Goal: Transaction & Acquisition: Purchase product/service

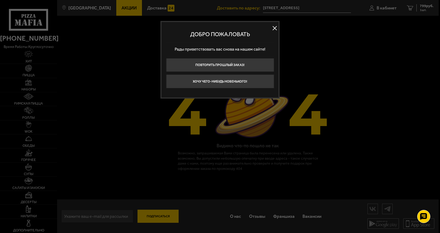
click at [273, 28] on button at bounding box center [275, 28] width 8 height 8
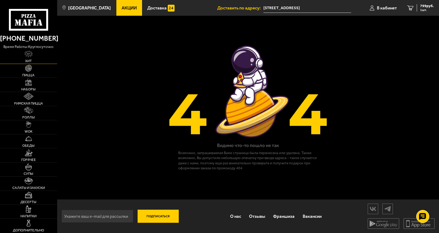
click at [28, 57] on img at bounding box center [28, 54] width 8 height 7
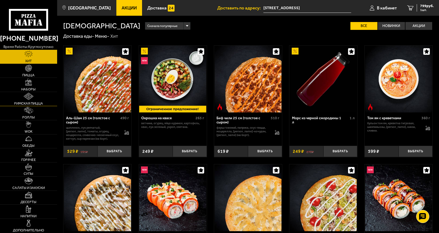
click at [30, 104] on span "Римская пицца" at bounding box center [28, 103] width 29 height 3
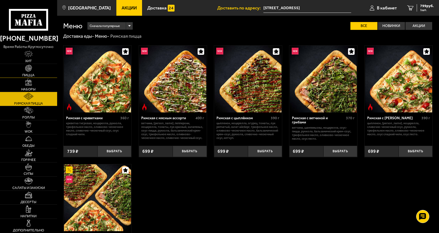
click at [30, 70] on img at bounding box center [28, 68] width 7 height 7
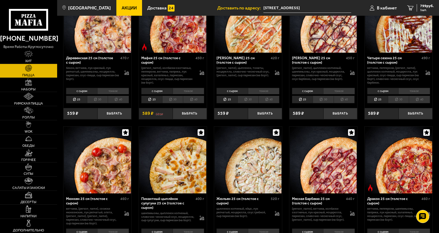
scroll to position [524, 0]
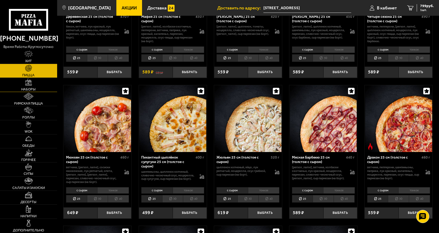
click at [27, 85] on img at bounding box center [28, 82] width 7 height 7
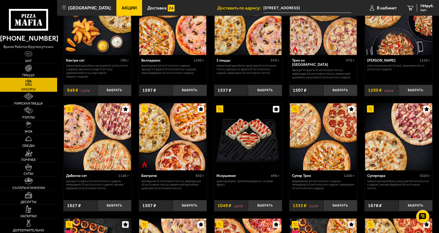
scroll to position [183, 0]
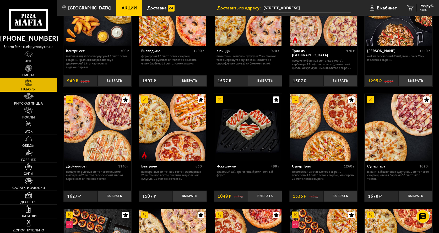
click at [115, 143] on img at bounding box center [97, 127] width 67 height 67
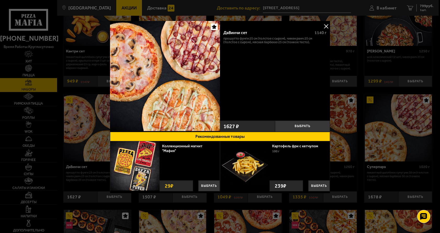
click at [327, 26] on button at bounding box center [326, 26] width 8 height 8
